Goal: Information Seeking & Learning: Check status

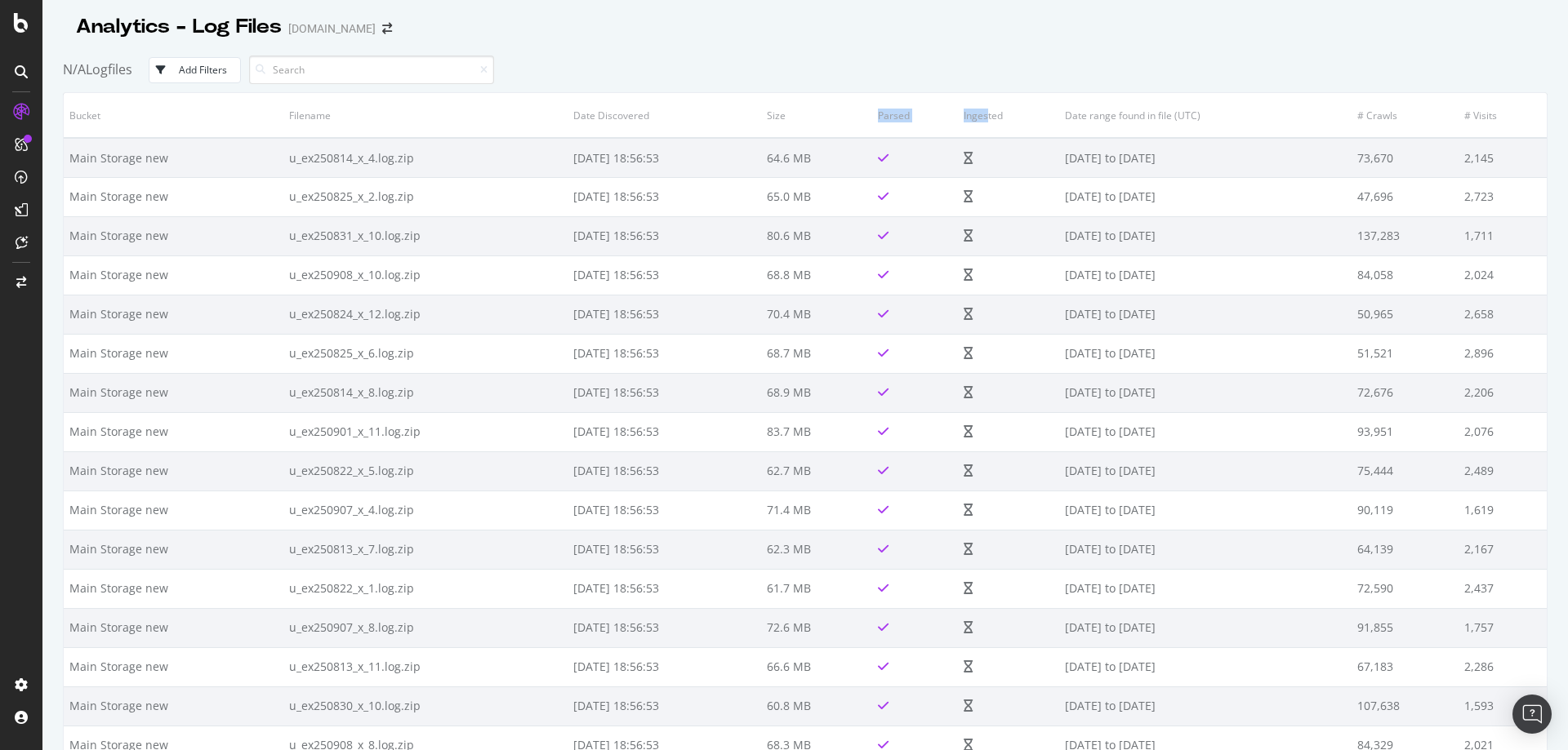
drag, startPoint x: 884, startPoint y: 119, endPoint x: 994, endPoint y: 117, distance: 110.0
click at [994, 117] on tr "Bucket Filename Date Discovered Size Parsed Ingested Date range found in file (…" at bounding box center [805, 115] width 1483 height 45
click at [907, 110] on th "Parsed" at bounding box center [915, 115] width 87 height 45
click at [973, 71] on div "N/A Logfiles Add Filters" at bounding box center [805, 70] width 1485 height 45
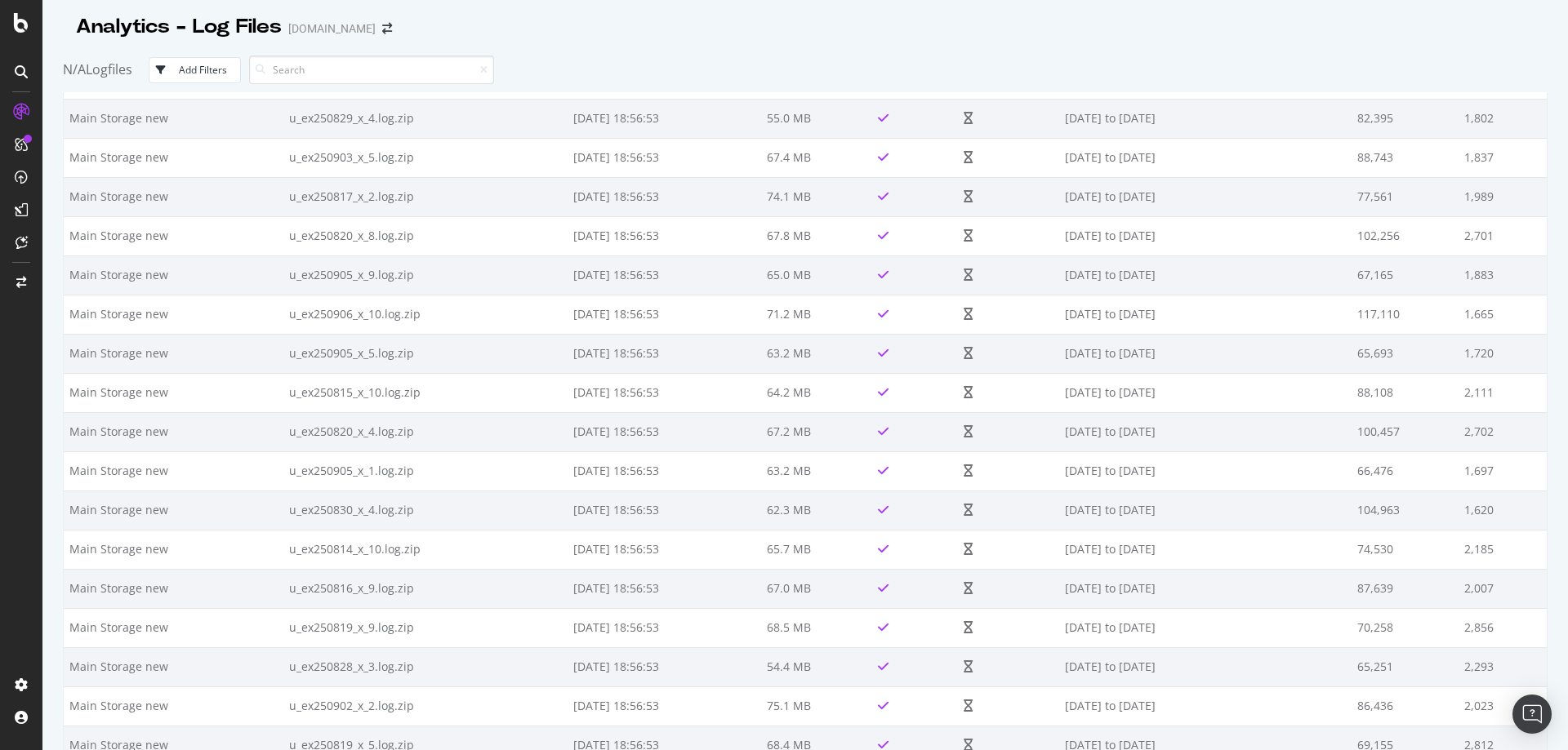
scroll to position [3184, 0]
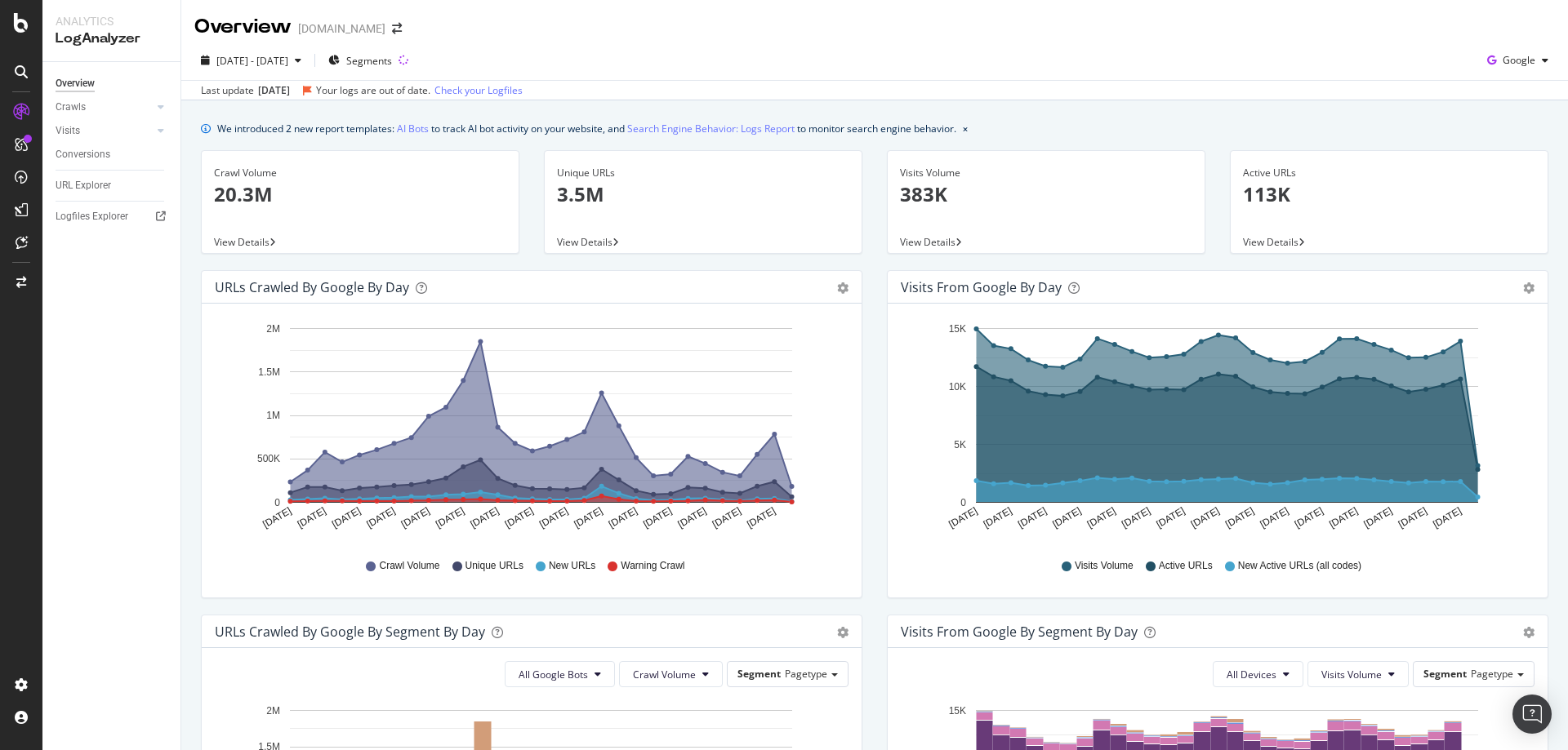
click at [874, 474] on div "Visits from Google by day Area Table Hold CTRL while clicking to filter the rep…" at bounding box center [1217, 442] width 686 height 344
